Goal: Information Seeking & Learning: Learn about a topic

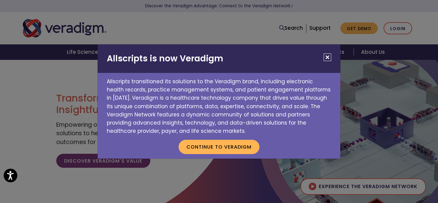
click at [327, 56] on button "Close" at bounding box center [328, 58] width 8 height 8
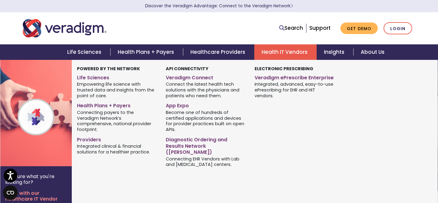
scroll to position [16, 0]
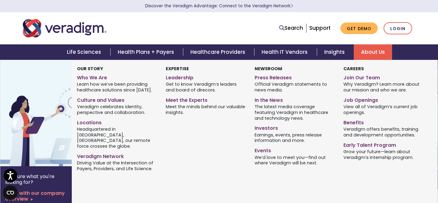
click at [373, 60] on link "About Us" at bounding box center [373, 52] width 38 height 16
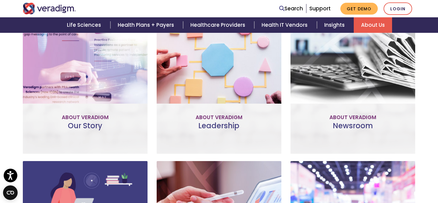
scroll to position [267, 0]
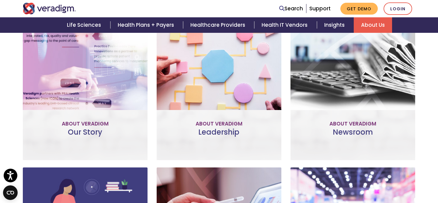
click at [83, 151] on div "Our Story Improve patient and provider access, help accelerate research, and un…" at bounding box center [85, 86] width 125 height 147
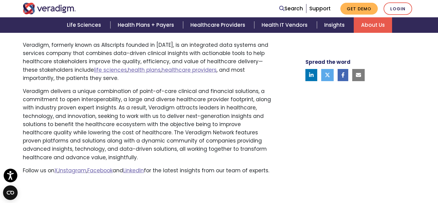
scroll to position [408, 0]
